Goal: Check status: Check status

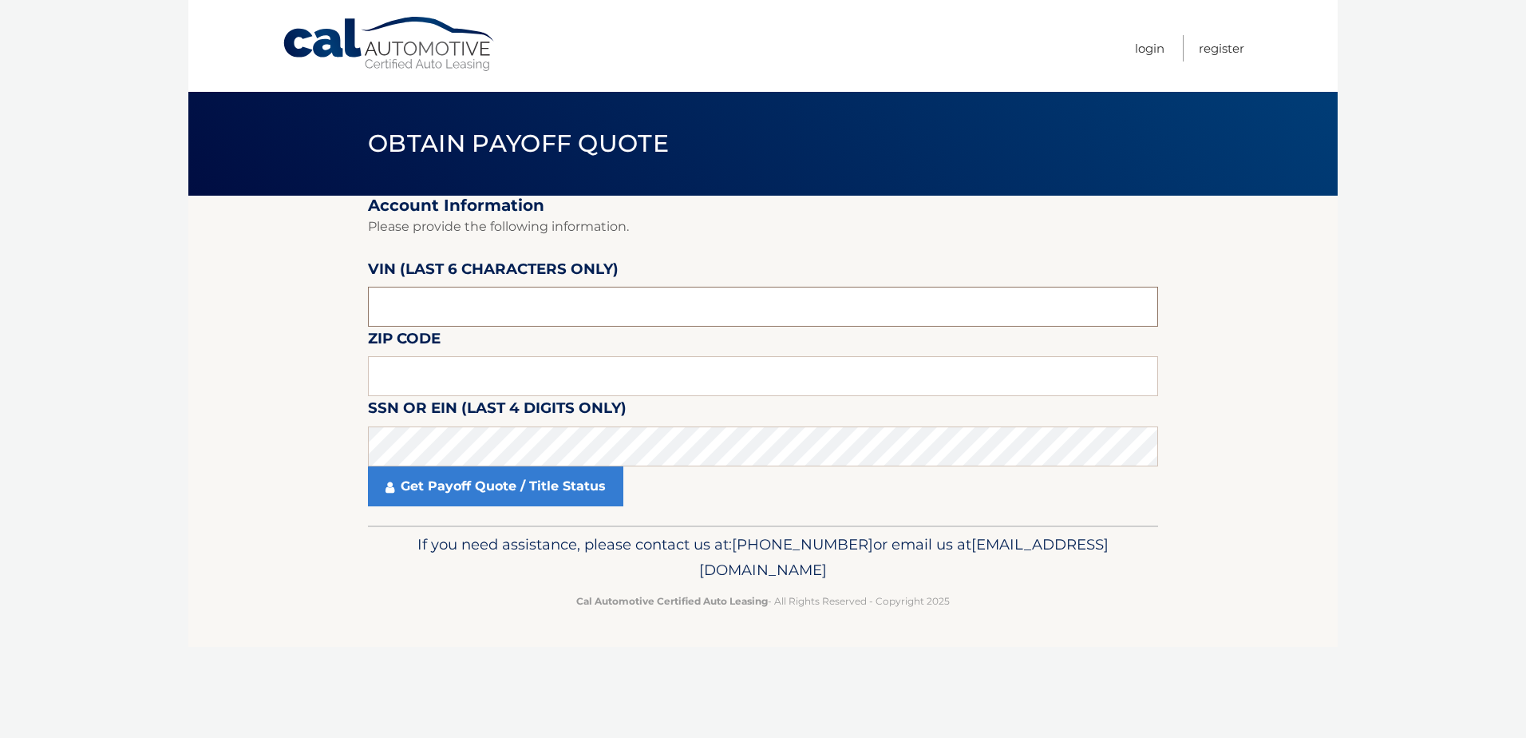
click at [560, 291] on input "text" at bounding box center [763, 307] width 790 height 40
click at [486, 367] on input "text" at bounding box center [763, 376] width 790 height 40
type input "19025"
click at [464, 257] on div "VIN (last 6 characters only)" at bounding box center [763, 257] width 790 height 0
click at [460, 303] on input "text" at bounding box center [763, 307] width 790 height 40
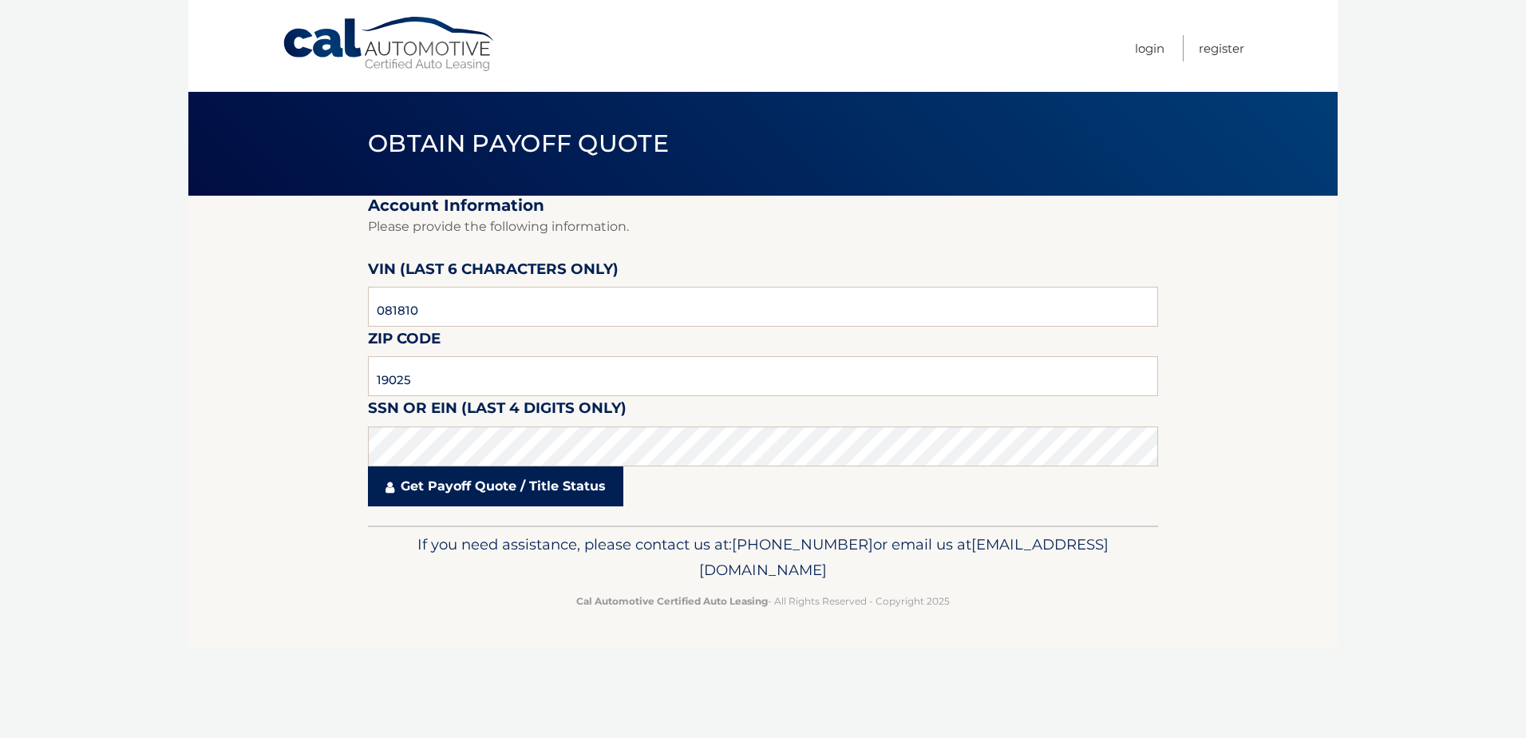
click at [514, 495] on link "Get Payoff Quote / Title Status" at bounding box center [495, 486] width 255 height 40
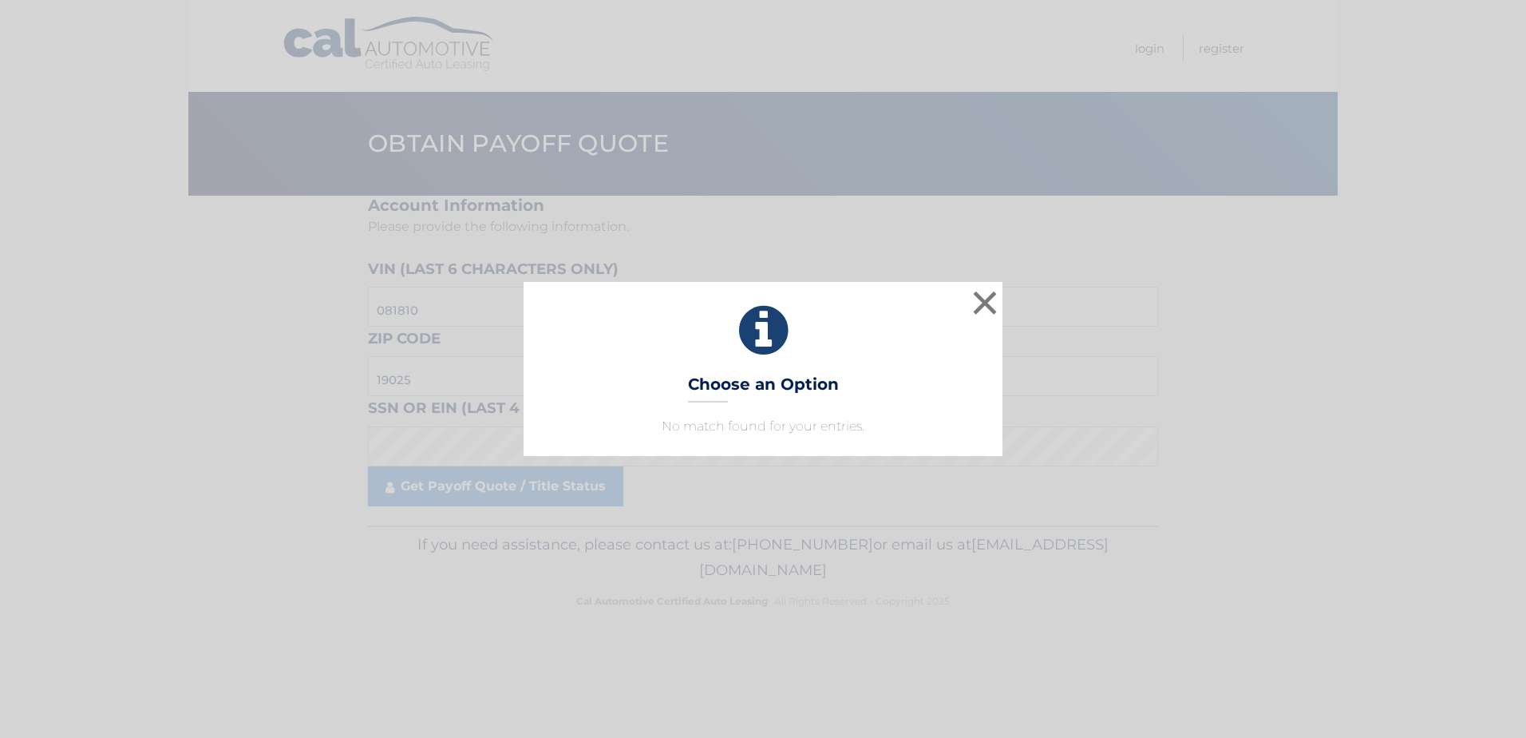
click at [1305, 389] on div "× Choose an Option No match found for your entries. This is what you see on sec…" at bounding box center [763, 369] width 1514 height 174
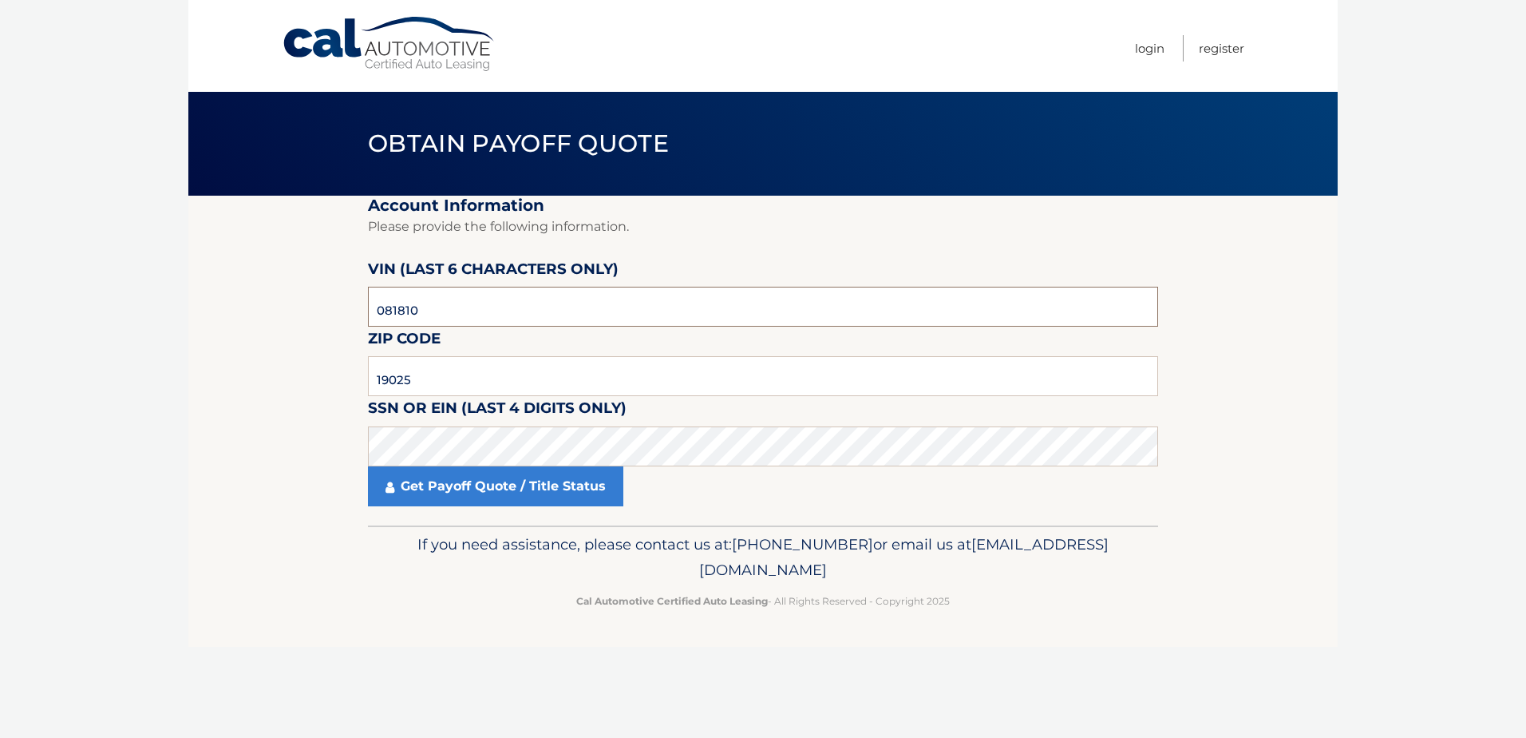
drag, startPoint x: 445, startPoint y: 303, endPoint x: 296, endPoint y: 287, distance: 150.1
click at [296, 287] on section "Account Information Please provide the following information. [PERSON_NAME] (la…" at bounding box center [763, 361] width 1150 height 330
type input "081810"
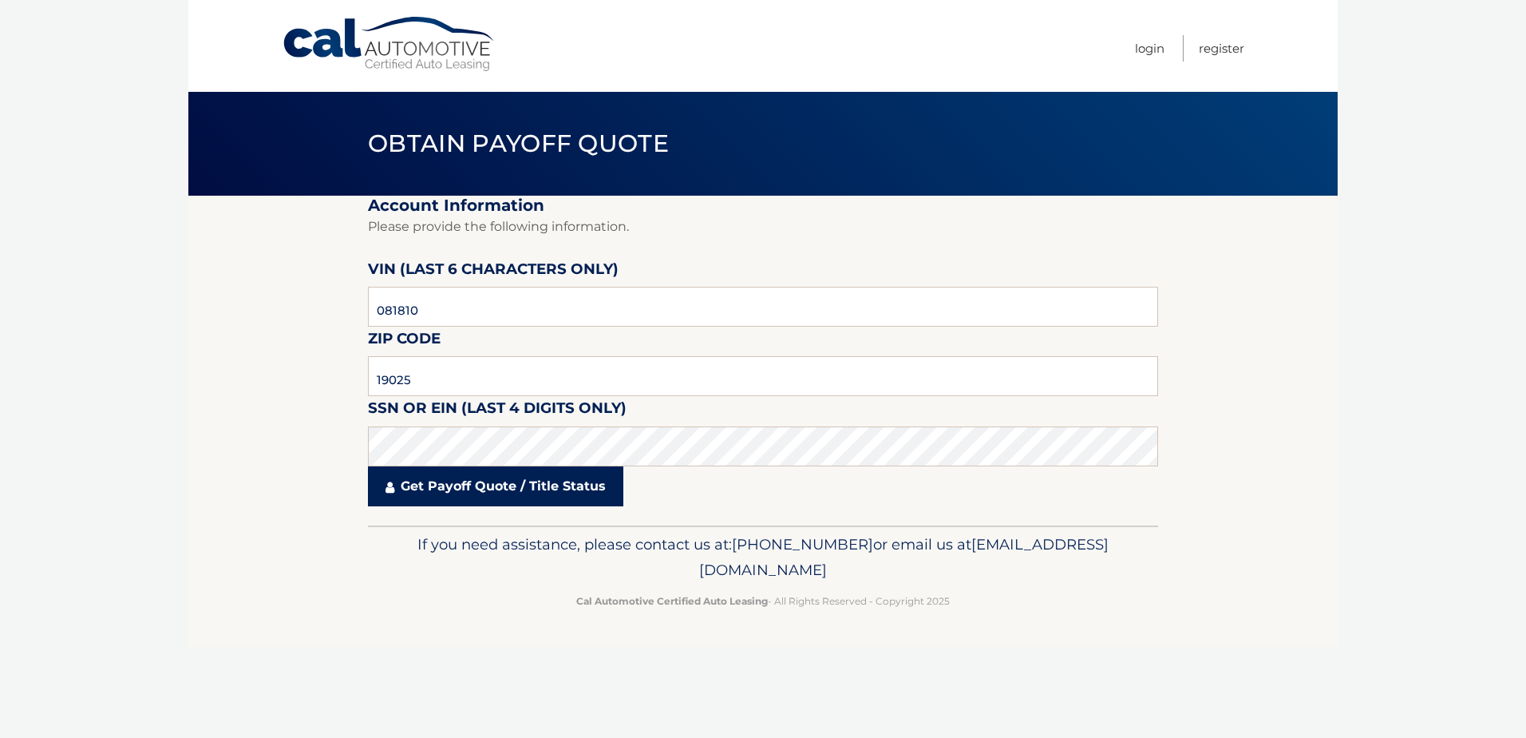
click at [473, 487] on link "Get Payoff Quote / Title Status" at bounding box center [495, 486] width 255 height 40
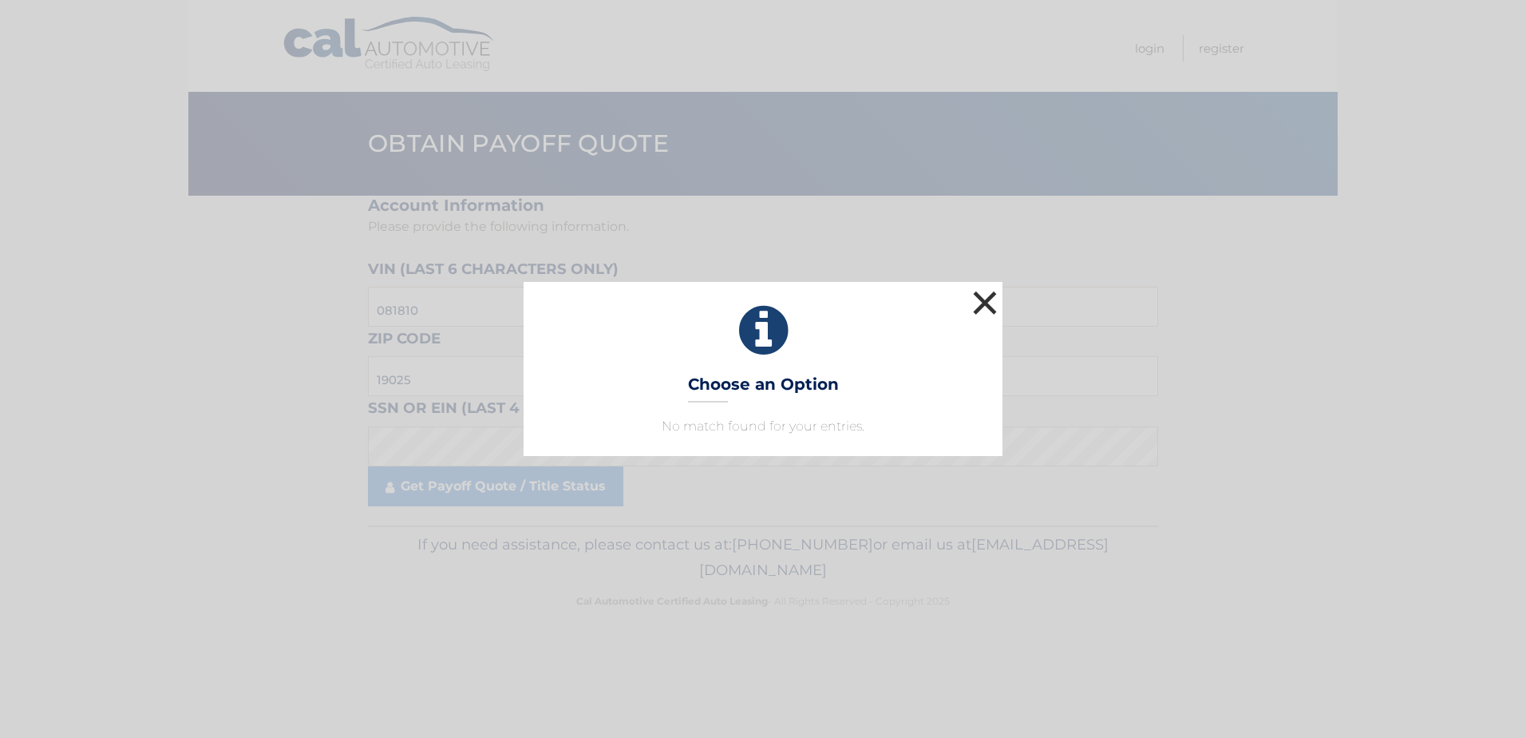
click at [994, 303] on button "×" at bounding box center [985, 303] width 32 height 32
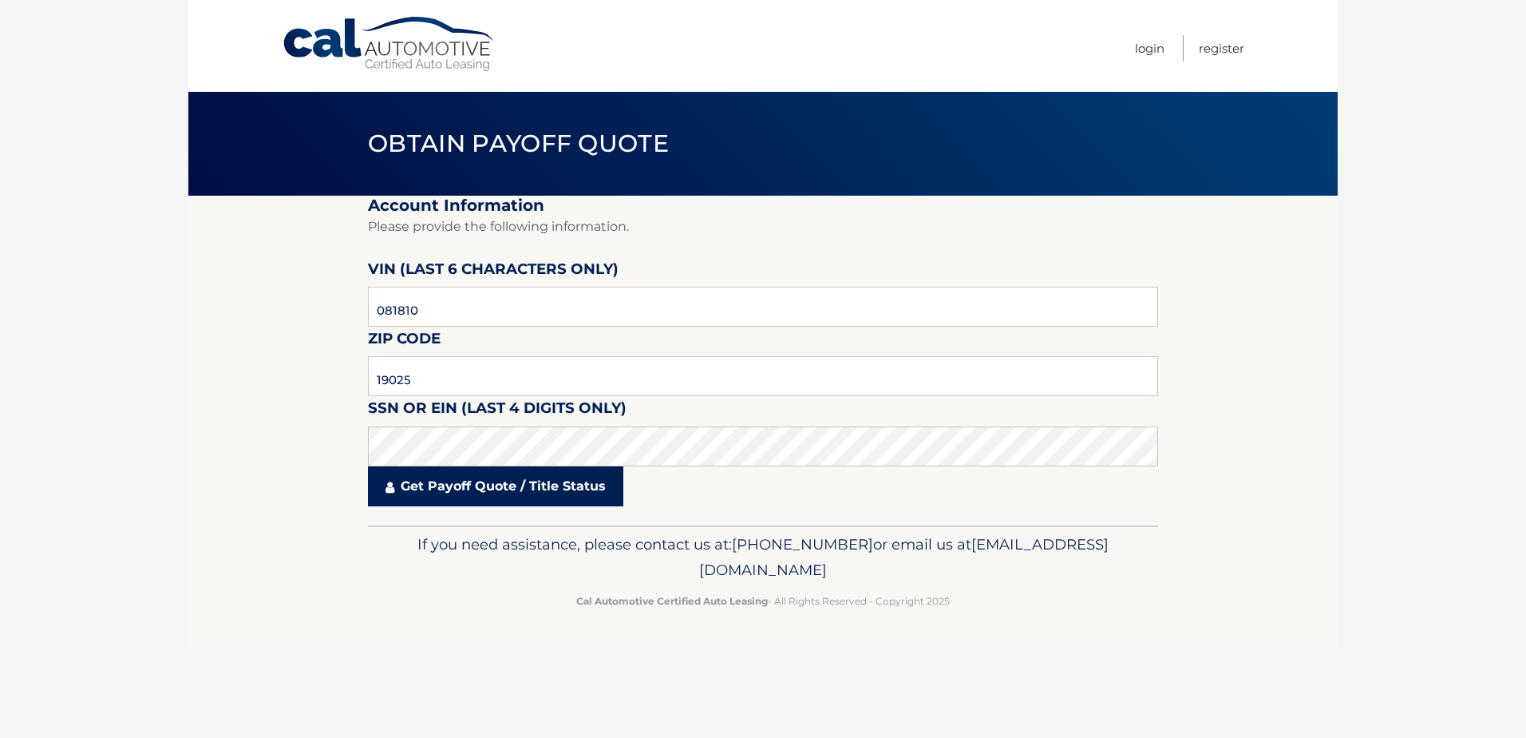
click at [492, 485] on link "Get Payoff Quote / Title Status" at bounding box center [495, 486] width 255 height 40
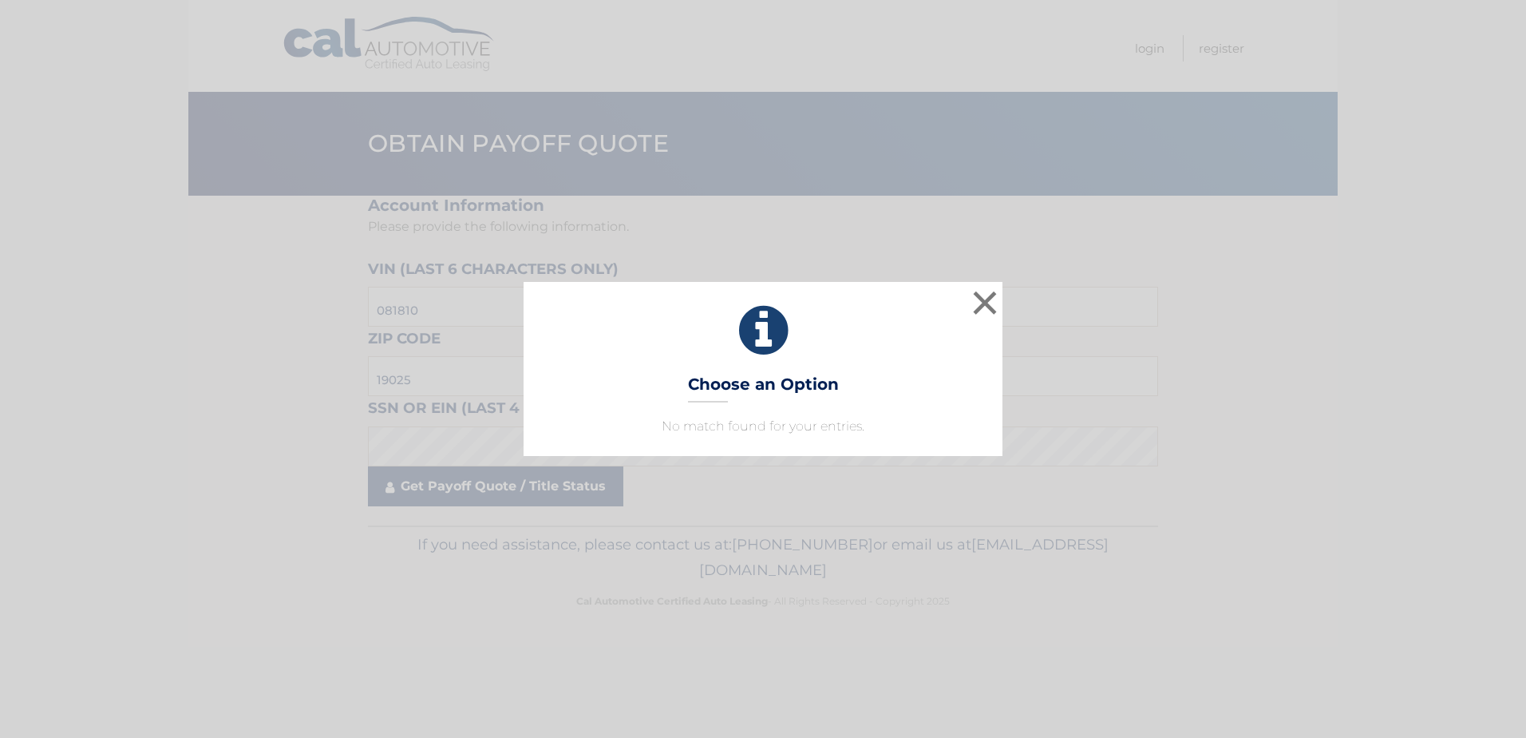
click at [397, 493] on div "× Choose an Option No match found for your entries. This is what you see on sec…" at bounding box center [763, 369] width 1526 height 738
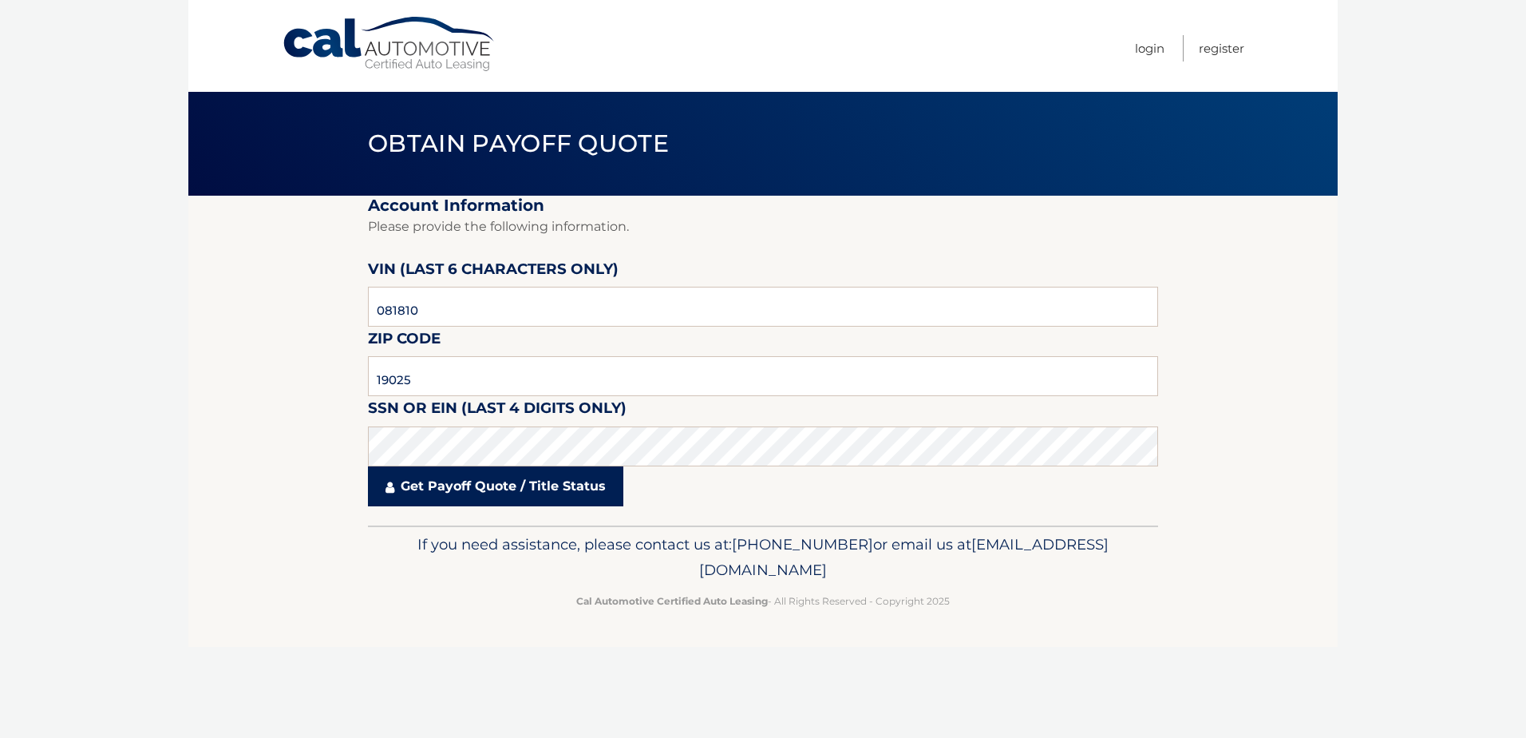
click at [397, 493] on link "Get Payoff Quote / Title Status" at bounding box center [495, 486] width 255 height 40
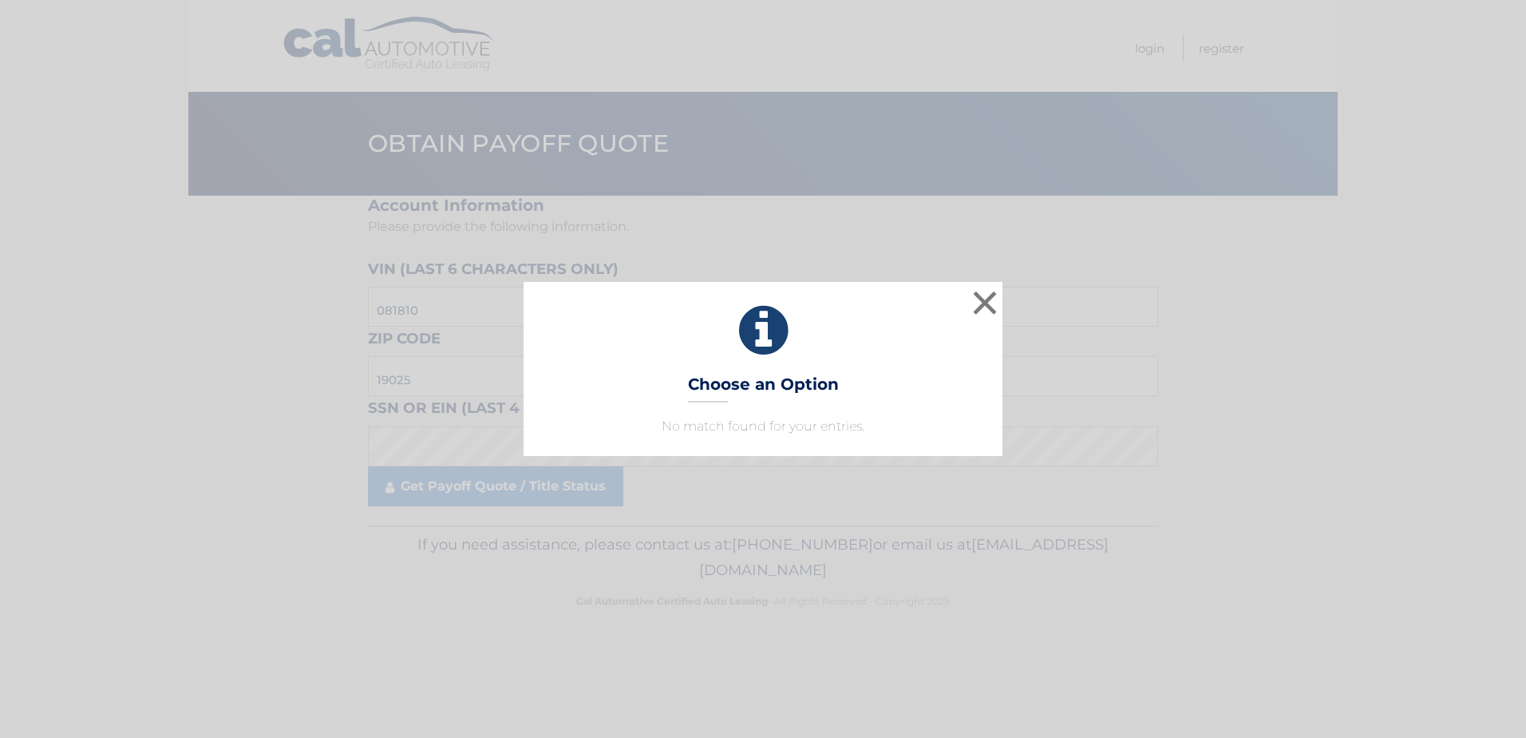
drag, startPoint x: 1358, startPoint y: 441, endPoint x: 1392, endPoint y: 445, distance: 33.7
click at [1358, 441] on div "× Choose an Option No match found for your entries. This is what you see on sec…" at bounding box center [763, 369] width 1514 height 174
